Goal: Task Accomplishment & Management: Manage account settings

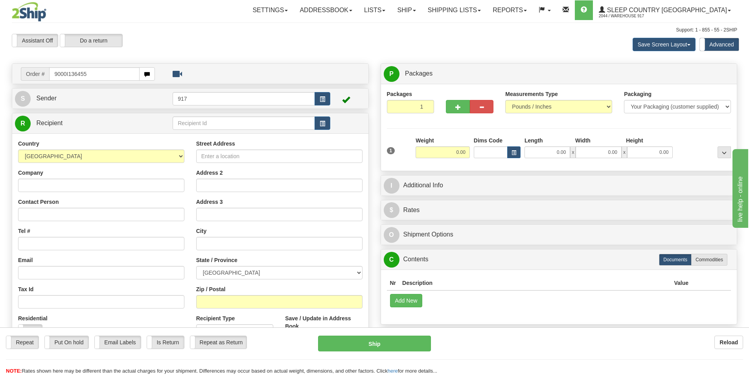
type input "9000I136455"
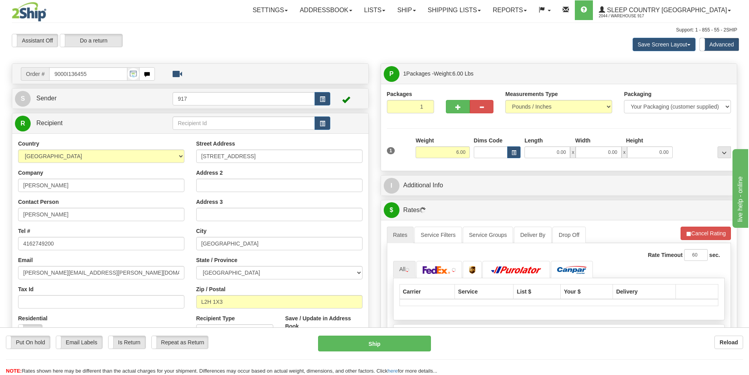
click at [559, 163] on div "1 Weight 6.00 Dims Code 0.00" at bounding box center [559, 150] width 348 height 28
click at [550, 152] on input "0.00" at bounding box center [548, 152] width 46 height 12
type input "16.00"
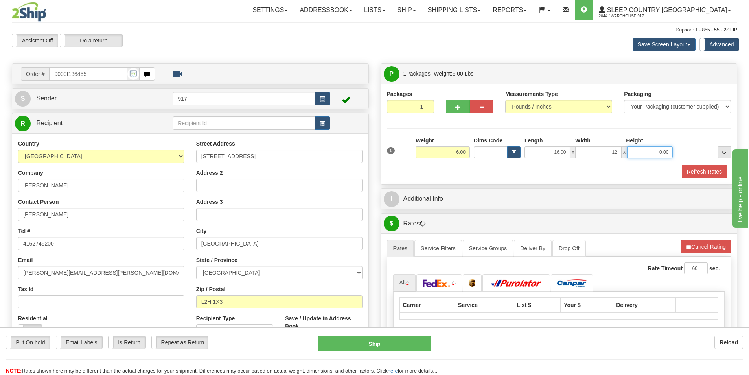
type input "12.00"
type input "7.00"
click at [702, 174] on button "Refresh Rates" at bounding box center [704, 171] width 45 height 13
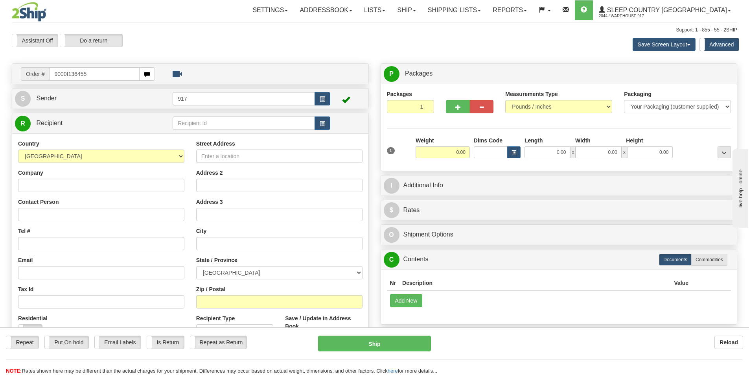
type input "9000I136455"
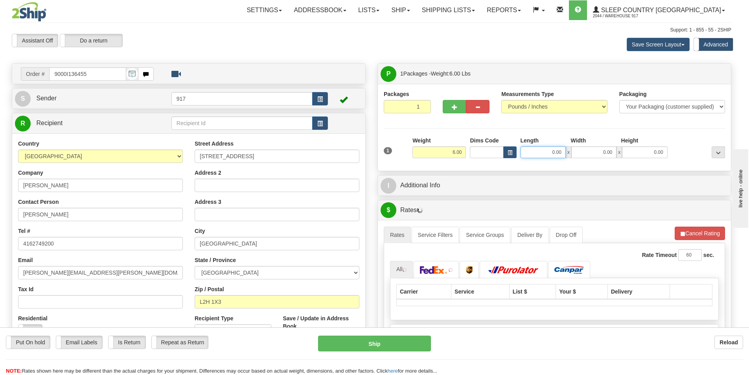
click at [552, 152] on input "0.00" at bounding box center [543, 152] width 45 height 12
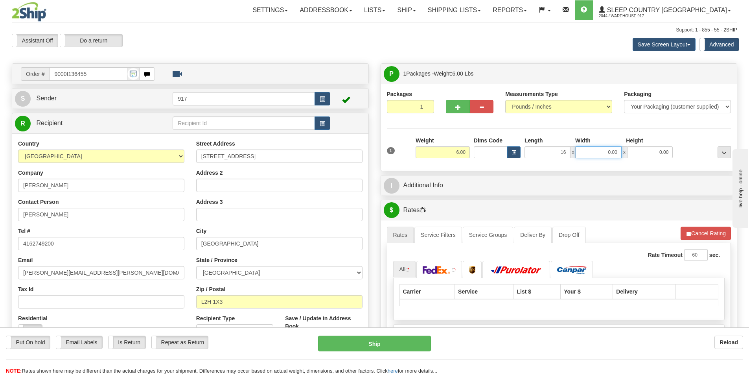
type input "16.00"
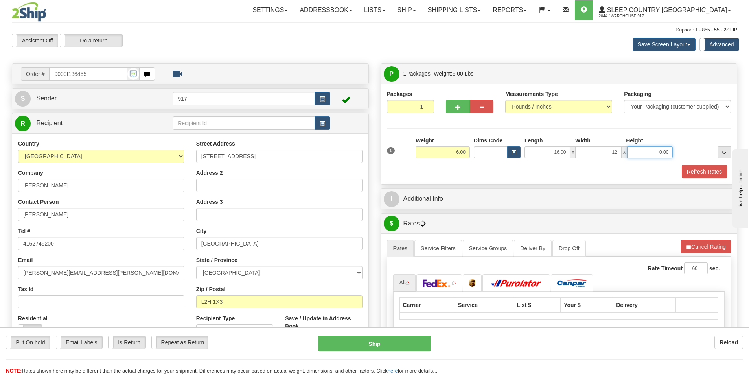
type input "12.00"
type input "7.00"
click at [687, 172] on button "Refresh Rates" at bounding box center [704, 171] width 45 height 13
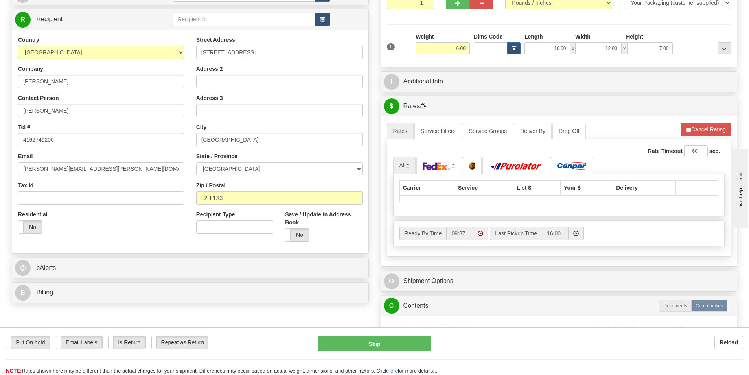
scroll to position [118, 0]
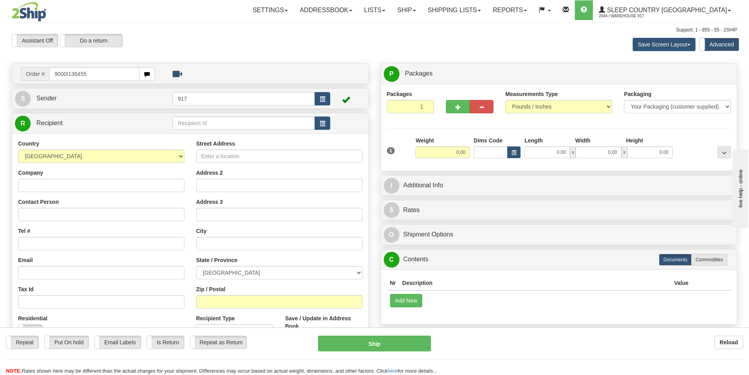
type input "9000I136455"
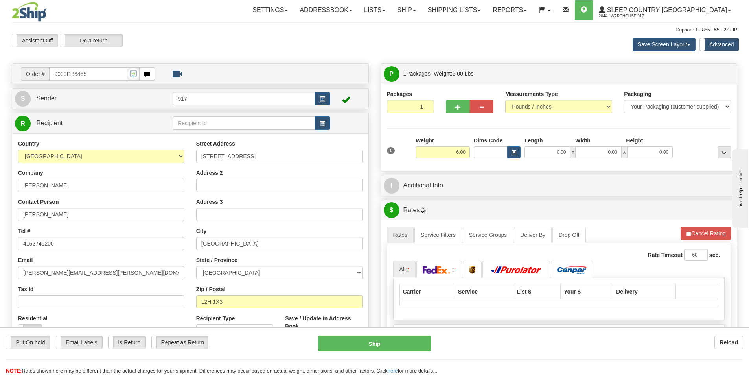
click at [544, 144] on div "Length" at bounding box center [548, 141] width 51 height 10
click at [544, 149] on input "0.00" at bounding box center [548, 152] width 46 height 12
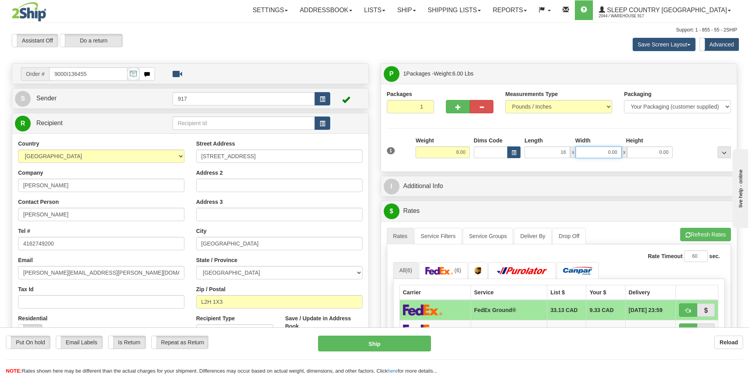
type input "16.00"
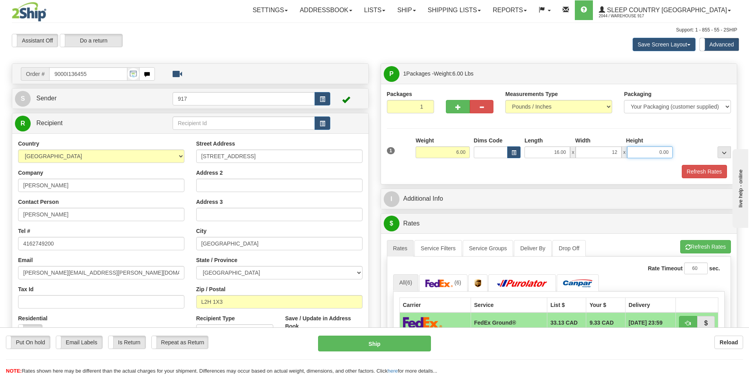
type input "12.00"
type input "7.00"
click at [692, 173] on button "Refresh Rates" at bounding box center [704, 171] width 45 height 13
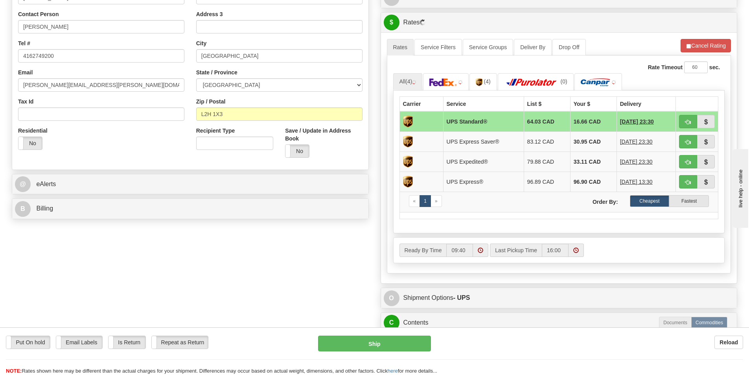
scroll to position [197, 0]
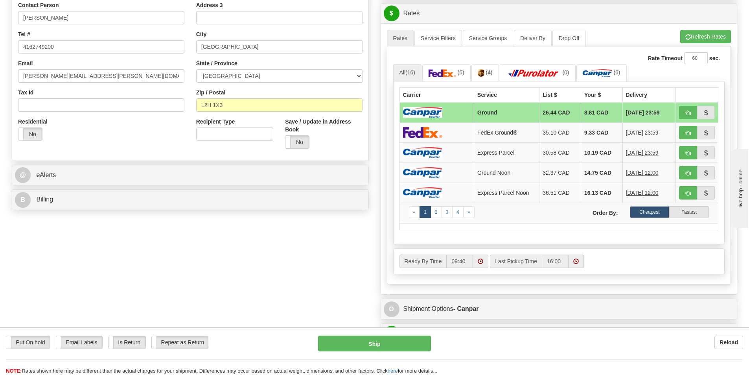
click at [455, 113] on td at bounding box center [436, 112] width 75 height 20
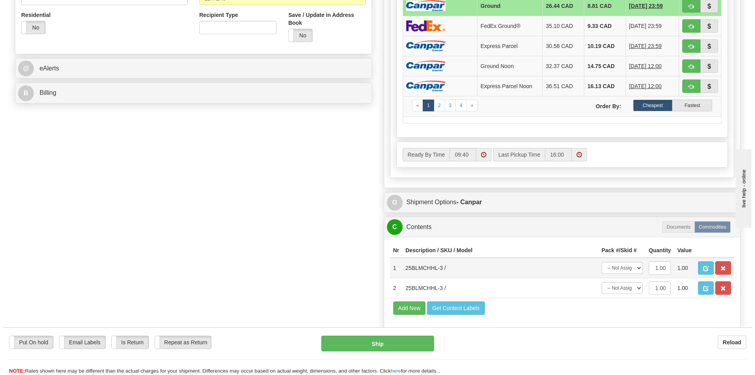
scroll to position [315, 0]
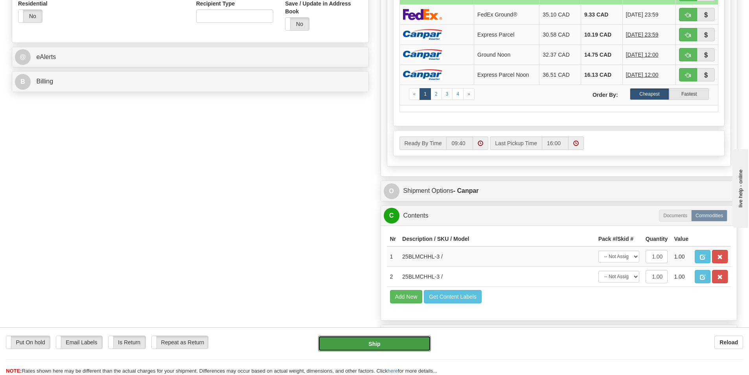
click at [370, 340] on button "Ship" at bounding box center [374, 343] width 113 height 16
type input "1"
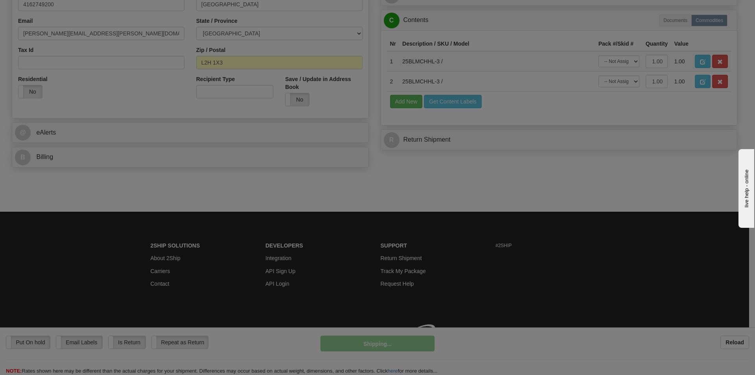
scroll to position [250, 0]
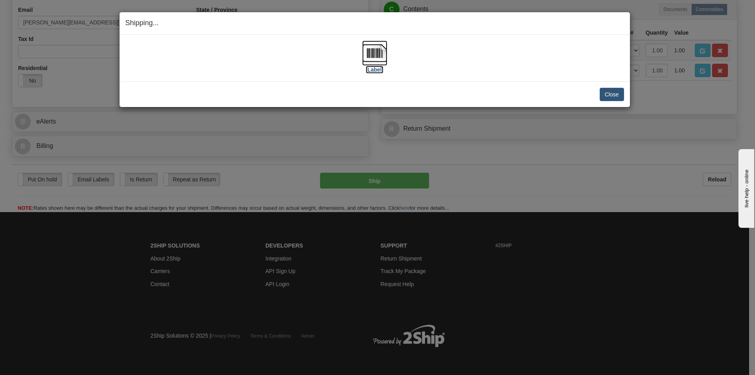
click at [377, 63] on img at bounding box center [374, 52] width 25 height 25
click at [607, 91] on button "Close" at bounding box center [612, 94] width 24 height 13
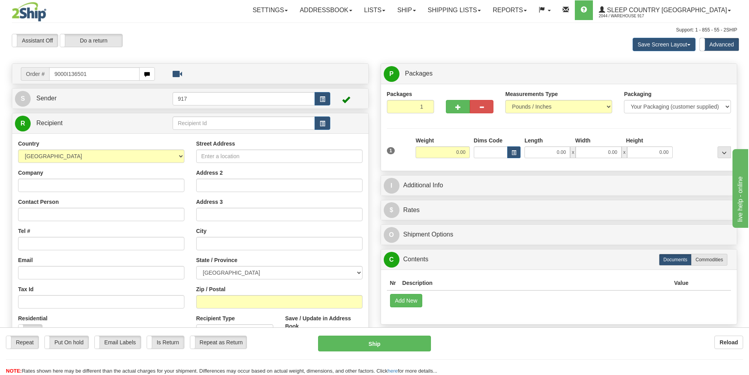
type input "9000I136501"
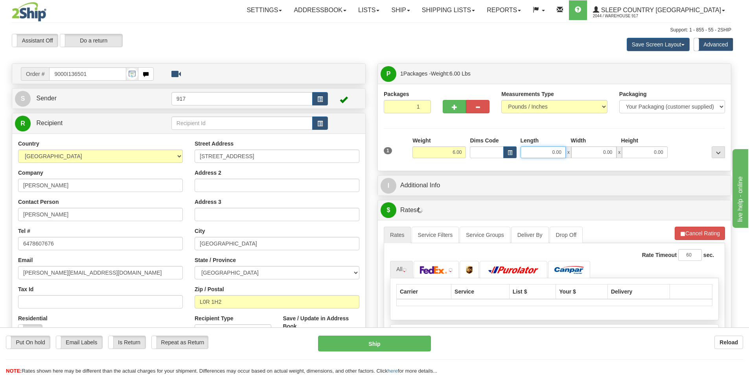
click at [547, 149] on input "0.00" at bounding box center [543, 152] width 45 height 12
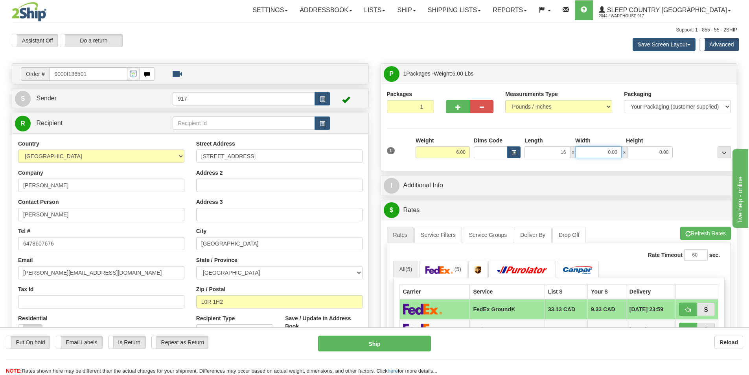
type input "16.00"
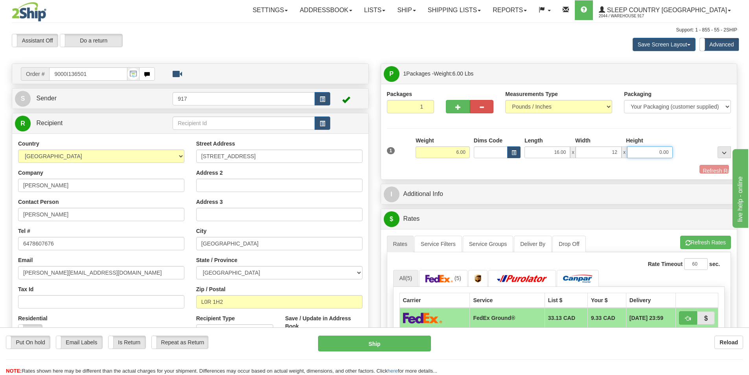
type input "12.00"
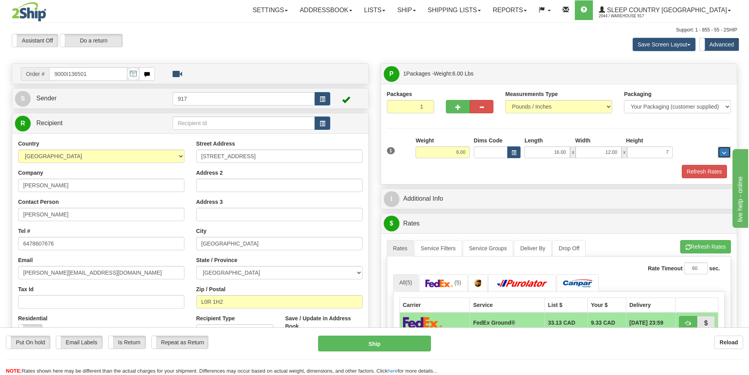
type input "7.00"
click at [709, 159] on div "1 Weight 6.00 Dims Code x x" at bounding box center [559, 150] width 348 height 28
click at [696, 175] on button "Refresh Rates" at bounding box center [704, 171] width 45 height 13
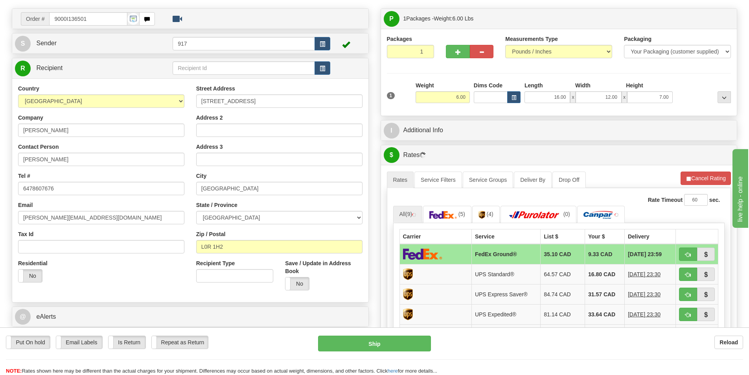
scroll to position [79, 0]
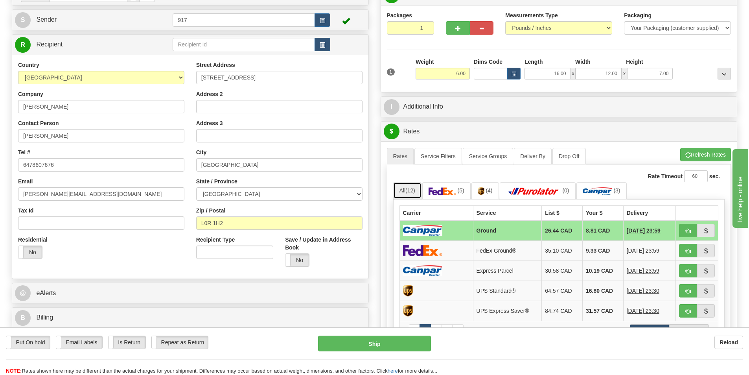
click at [412, 190] on span "(12)" at bounding box center [410, 190] width 10 height 6
click at [474, 229] on td "Ground" at bounding box center [507, 230] width 69 height 20
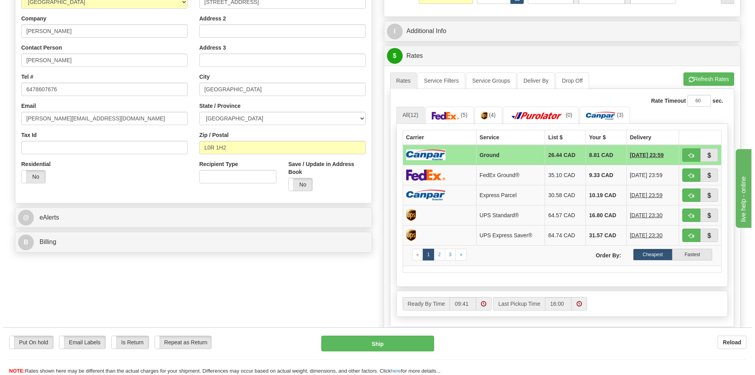
scroll to position [157, 0]
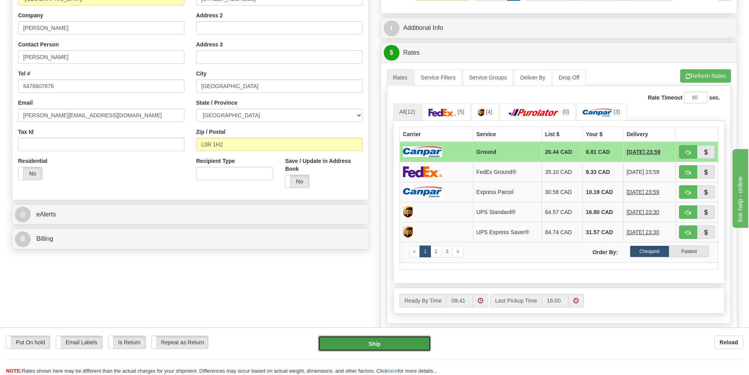
click at [345, 342] on button "Ship" at bounding box center [374, 343] width 113 height 16
type input "1"
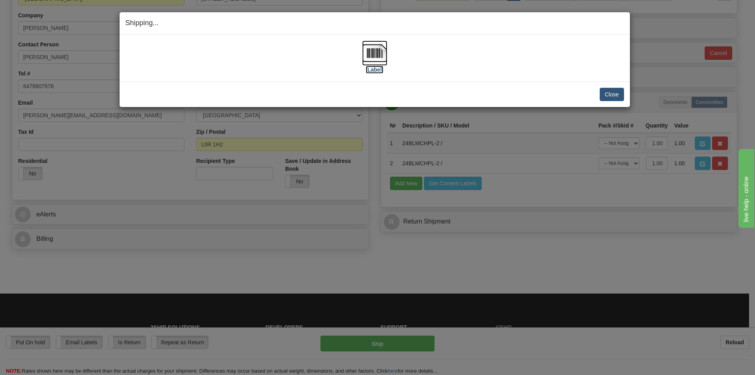
click at [377, 55] on img at bounding box center [374, 52] width 25 height 25
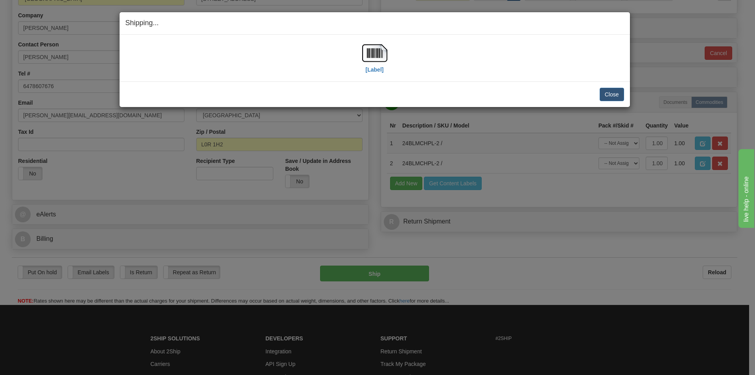
click at [600, 81] on div "[Label] IMPORTANT NOTICE Embassy / Consulate / Government Building / Hospital C…" at bounding box center [375, 58] width 510 height 47
click at [602, 90] on button "Close" at bounding box center [612, 94] width 24 height 13
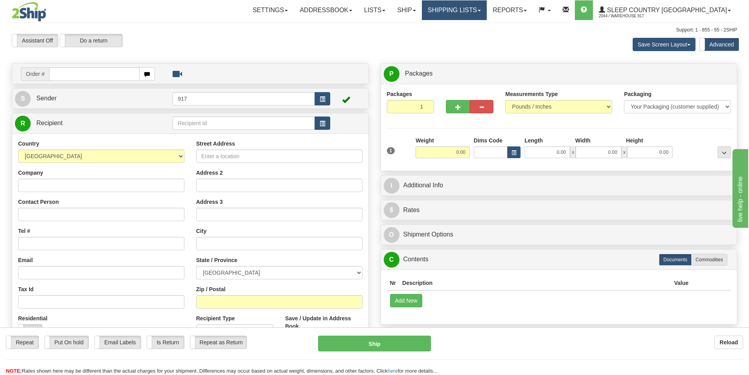
click at [487, 14] on link "Shipping lists" at bounding box center [454, 10] width 65 height 20
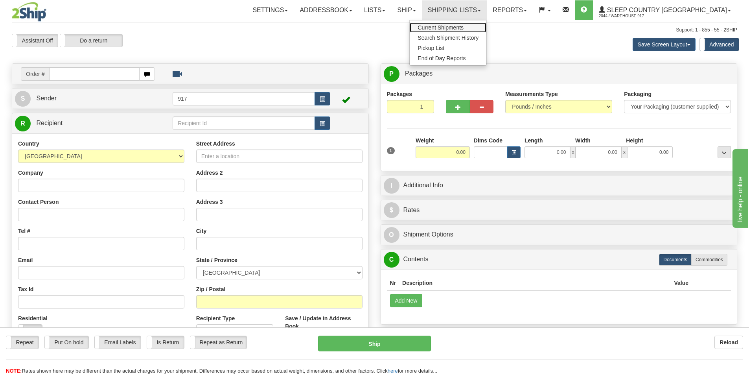
click at [486, 31] on link "Current Shipments" at bounding box center [448, 27] width 77 height 10
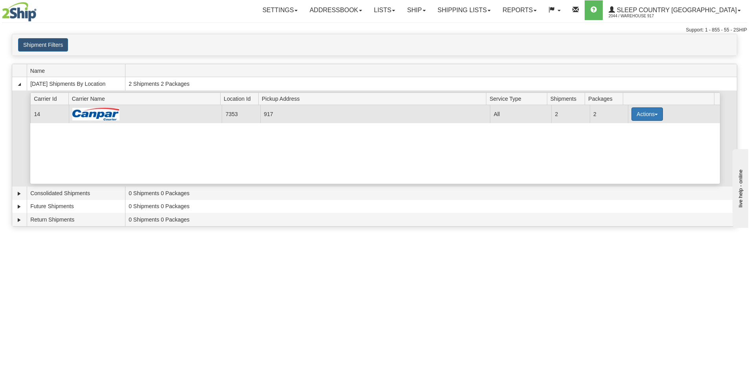
click at [631, 110] on button "Actions" at bounding box center [646, 113] width 31 height 13
click at [617, 140] on span "Close" at bounding box center [616, 139] width 18 height 6
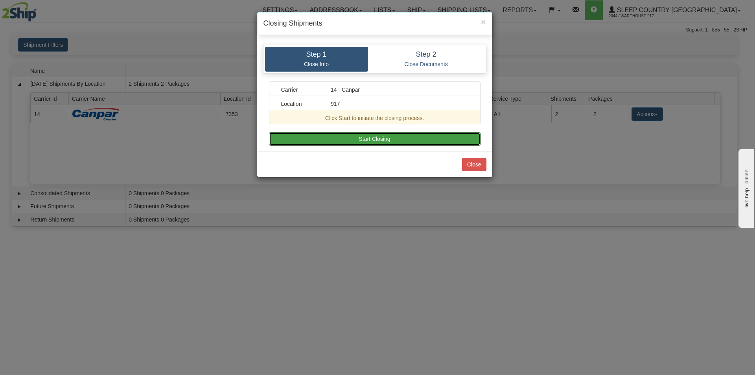
click at [370, 137] on button "Start Closing" at bounding box center [375, 138] width 212 height 13
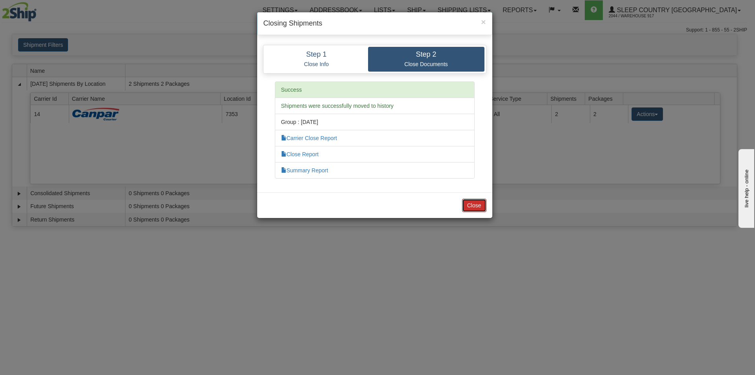
click at [478, 210] on button "Close" at bounding box center [474, 205] width 24 height 13
